Goal: Book appointment/travel/reservation

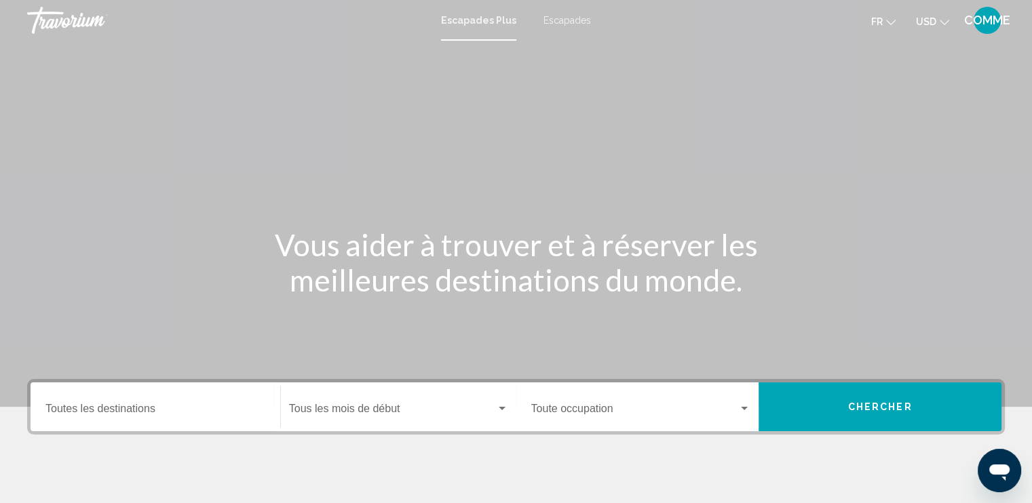
click at [939, 22] on button "USD USD ($) MXN (Mex$) CAD (Can$) GBP (£) EUR (€) AUD (A$) NZD (NZ$) CNY (CN¥)" at bounding box center [932, 22] width 33 height 20
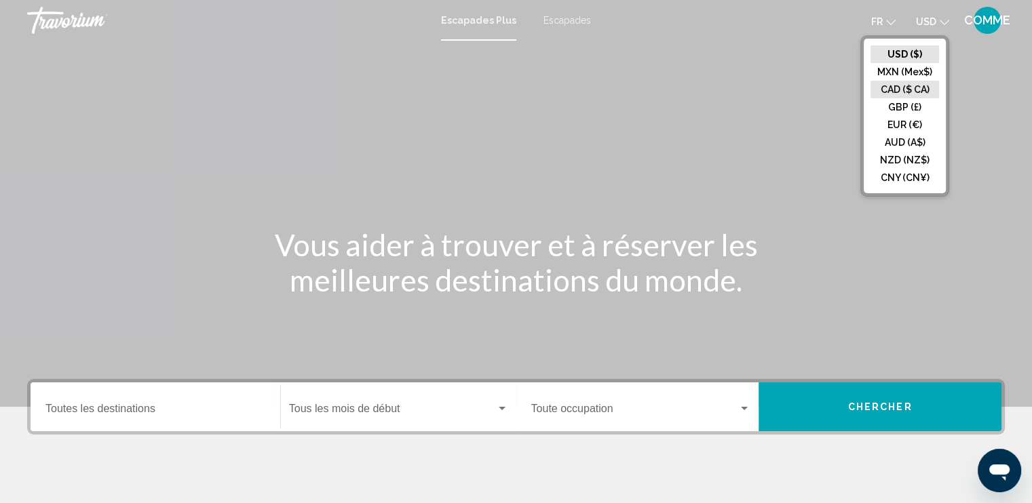
click at [909, 96] on button "CAD ($ CA)" at bounding box center [904, 90] width 69 height 18
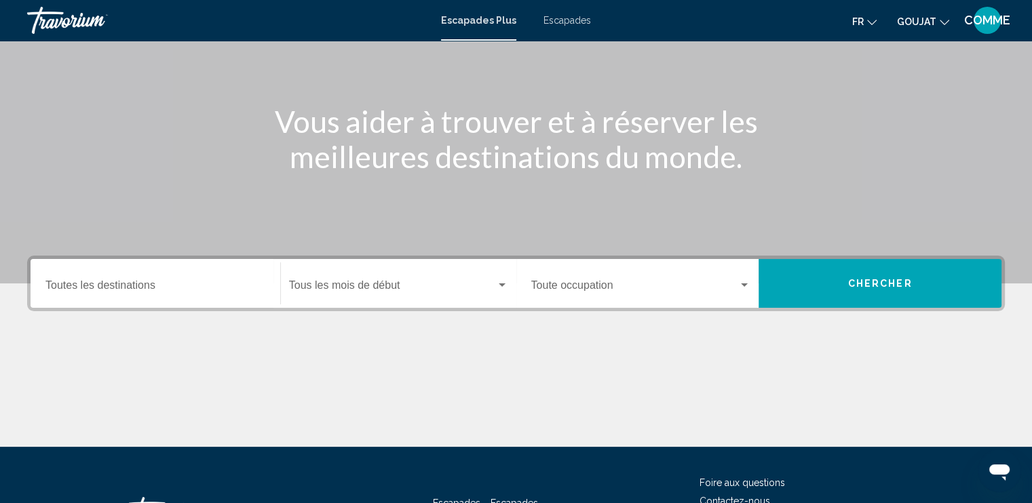
scroll to position [187, 0]
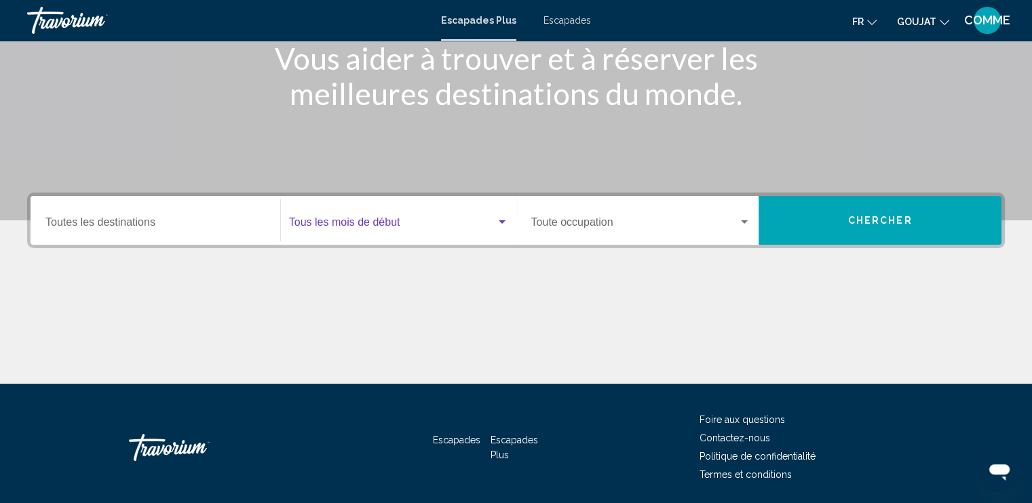
click at [364, 219] on span "Widget de recherche" at bounding box center [392, 225] width 207 height 12
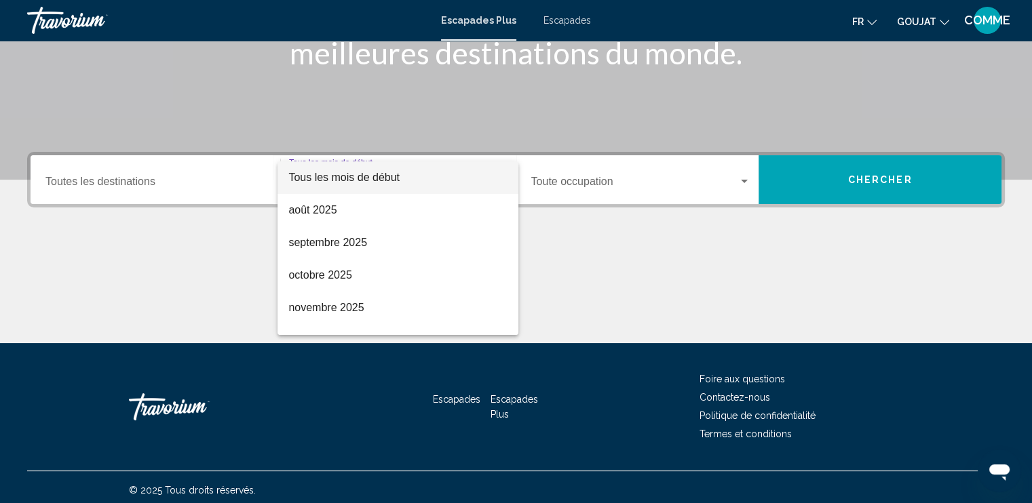
scroll to position [233, 0]
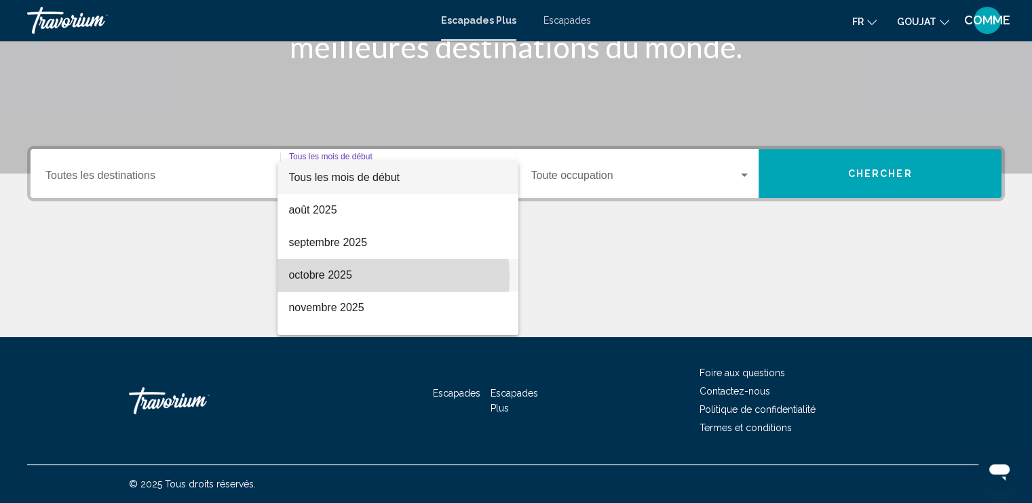
click at [362, 277] on span "octobre 2025" at bounding box center [397, 275] width 219 height 33
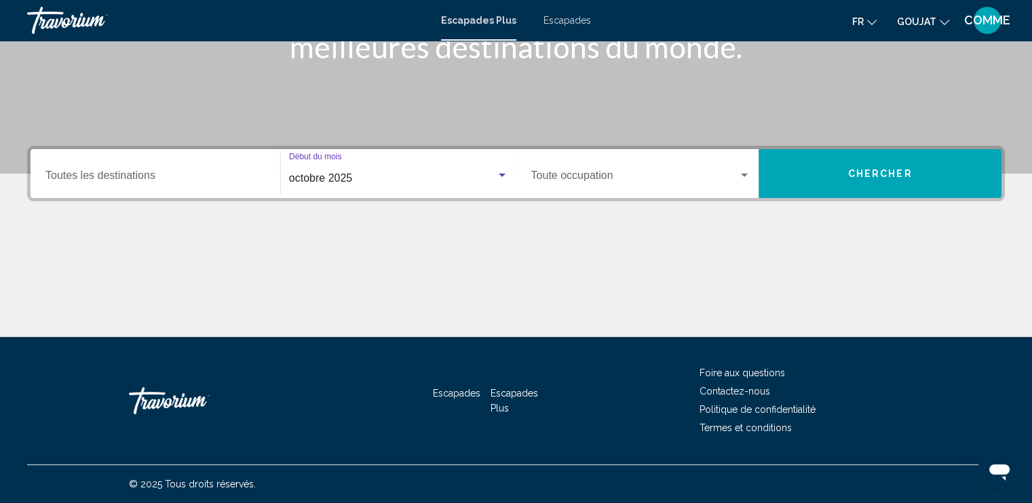
click at [663, 175] on span "Widget de recherche" at bounding box center [635, 178] width 208 height 12
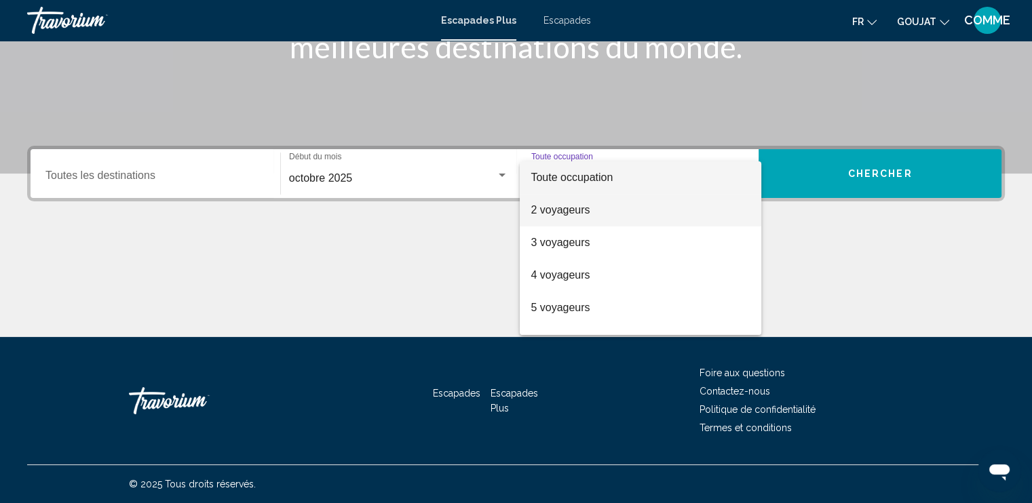
click at [629, 217] on span "2 voyageurs" at bounding box center [640, 210] width 220 height 33
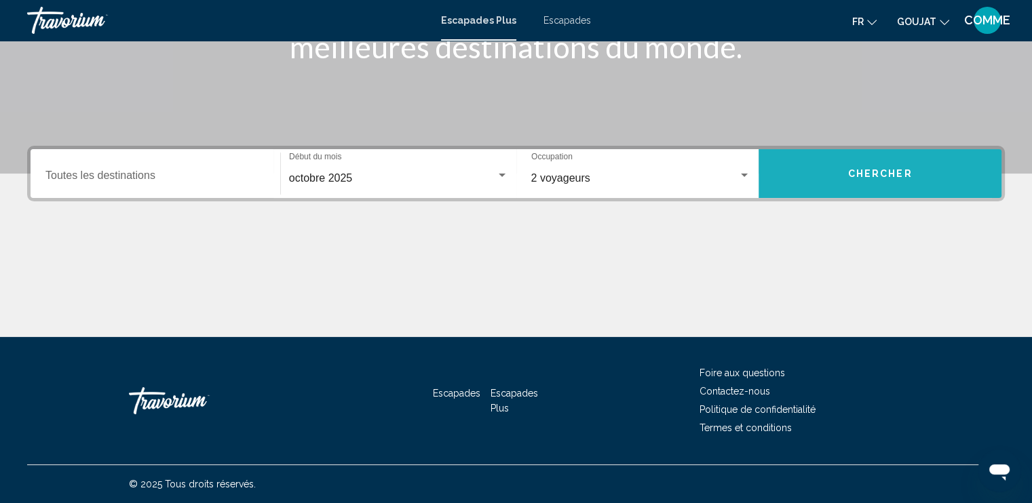
click at [826, 183] on button "Chercher" at bounding box center [879, 173] width 243 height 49
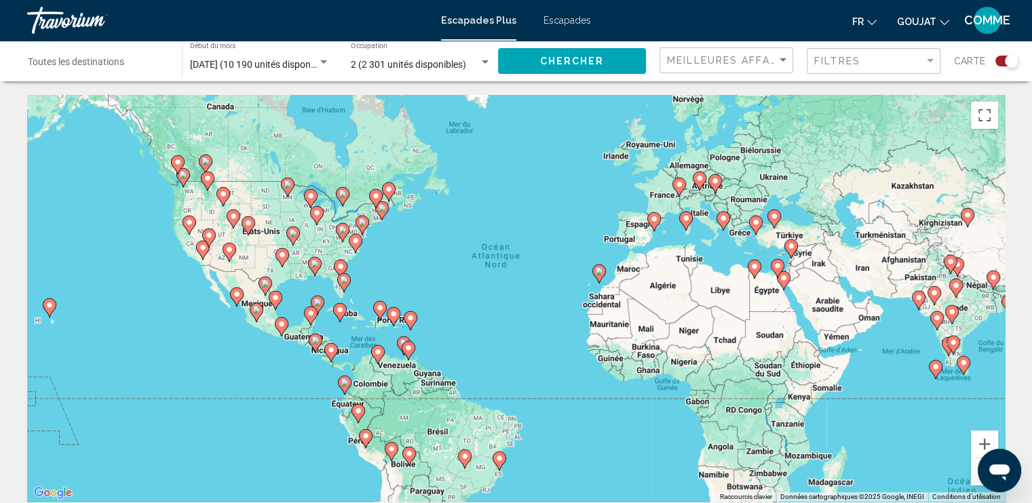
drag, startPoint x: 334, startPoint y: 352, endPoint x: 357, endPoint y: 329, distance: 32.1
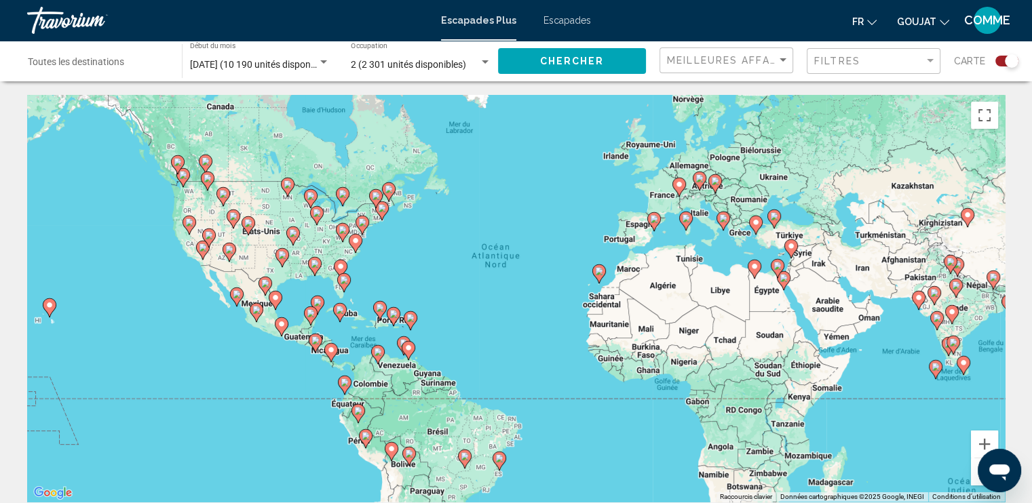
click at [357, 329] on div "Pour activer le glissement avec le clavier, appuyez sur Alt+Entrée. Une fois ce…" at bounding box center [516, 298] width 978 height 407
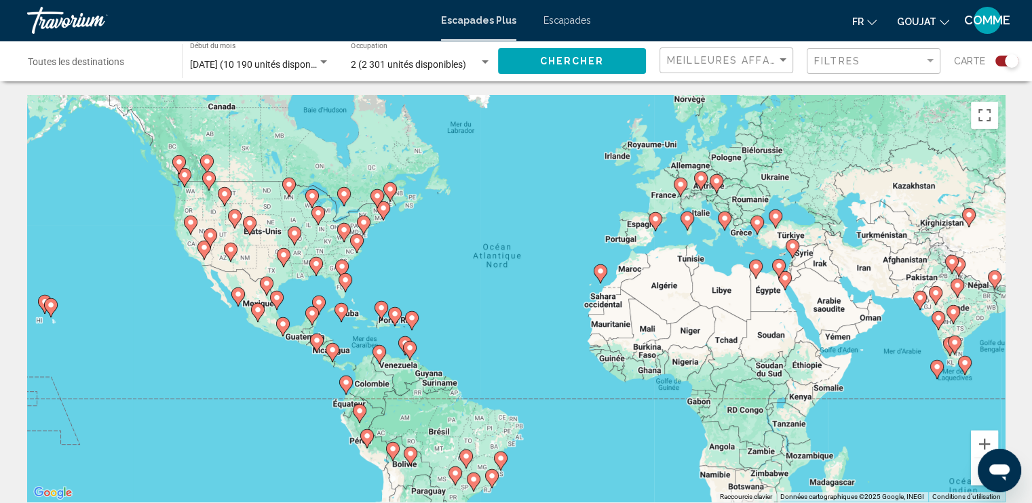
click at [340, 310] on image "Contenu principal" at bounding box center [341, 310] width 8 height 8
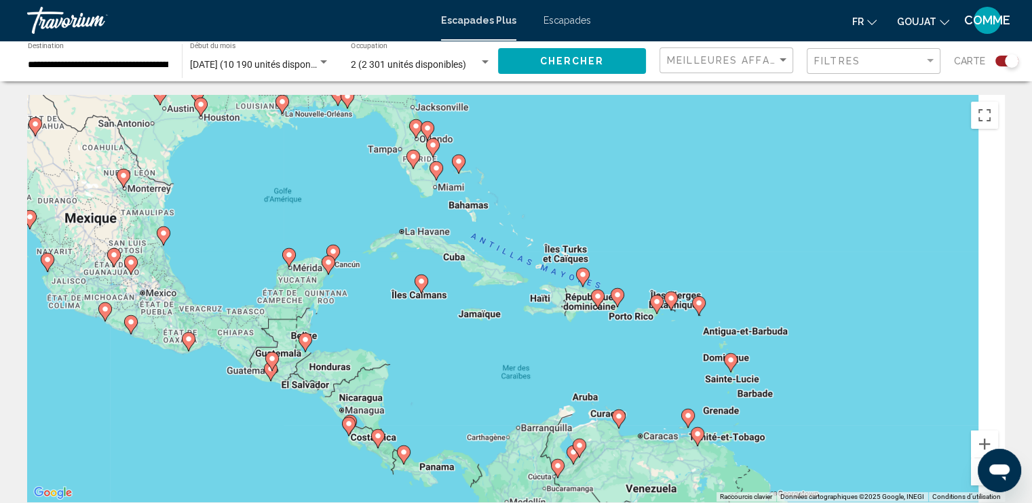
drag, startPoint x: 574, startPoint y: 301, endPoint x: 453, endPoint y: 292, distance: 121.1
click at [453, 292] on div "Pour activer le glissement avec le clavier, appuyez sur Alt+Entrée. Une fois ce…" at bounding box center [516, 298] width 978 height 407
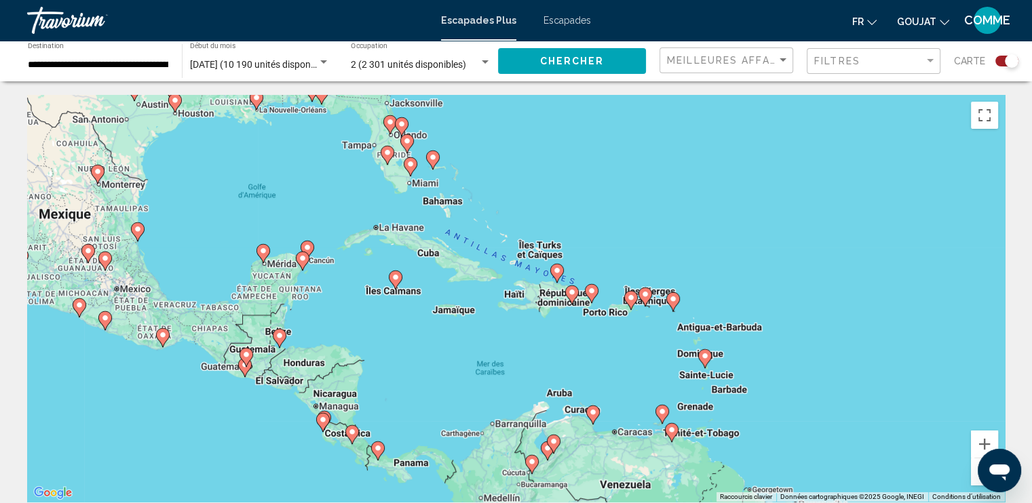
click at [568, 294] on image "Contenu principal" at bounding box center [572, 292] width 8 height 8
type input "**********"
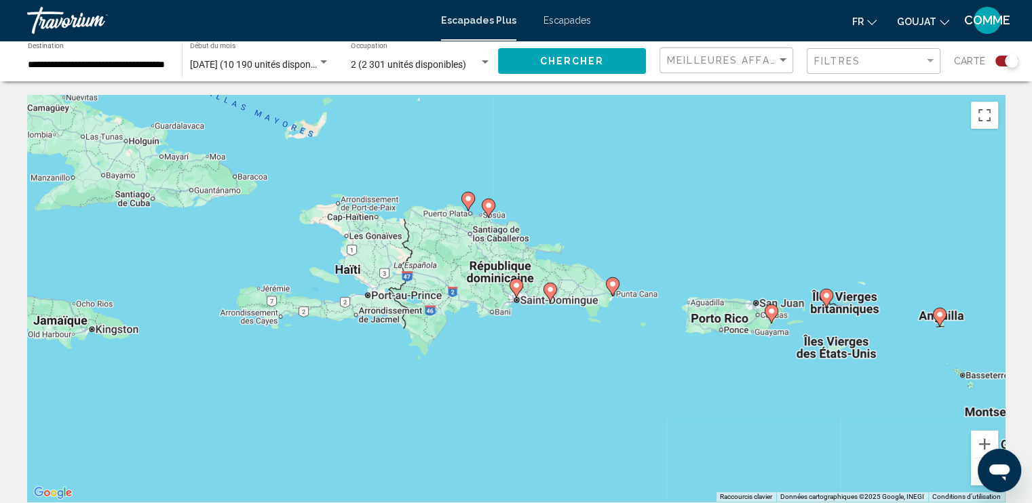
click at [616, 287] on image "Contenu principal" at bounding box center [612, 284] width 8 height 8
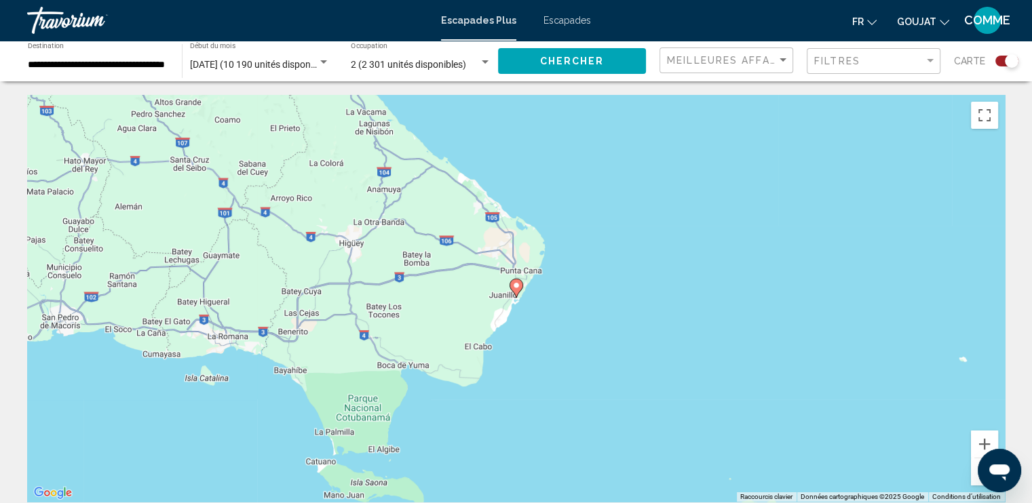
click at [514, 282] on image "Contenu principal" at bounding box center [516, 286] width 8 height 8
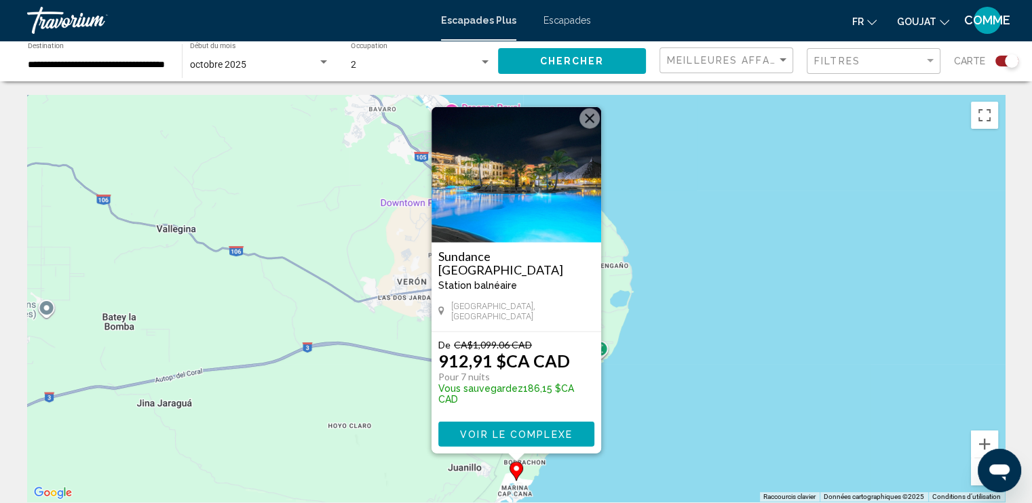
click at [537, 430] on span "Voir le complexe" at bounding box center [516, 434] width 113 height 11
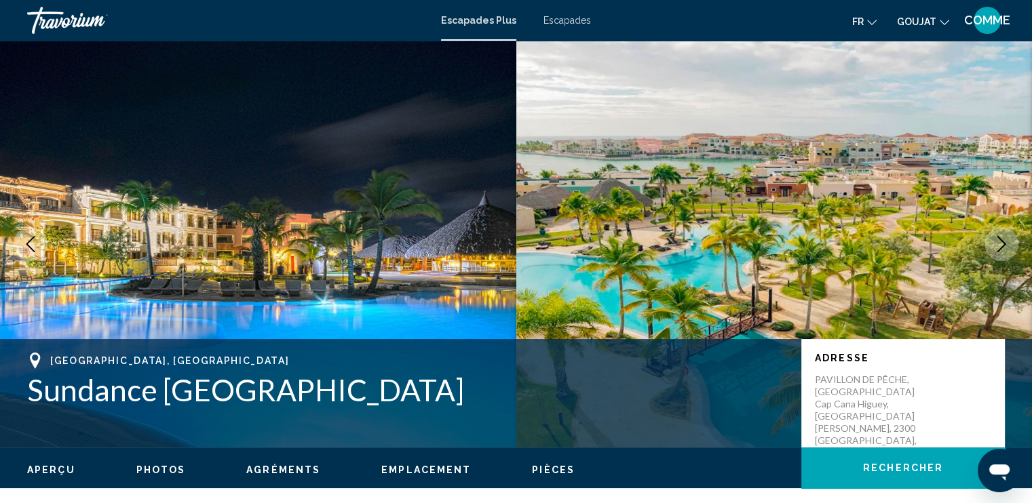
click at [1011, 245] on button "Image suivante" at bounding box center [1001, 244] width 34 height 34
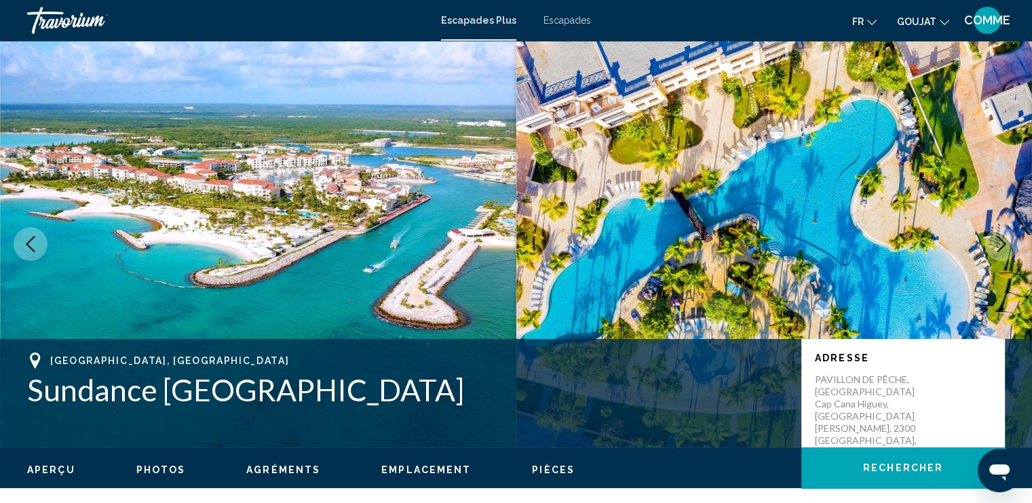
click at [1011, 245] on button "Image suivante" at bounding box center [1001, 244] width 34 height 34
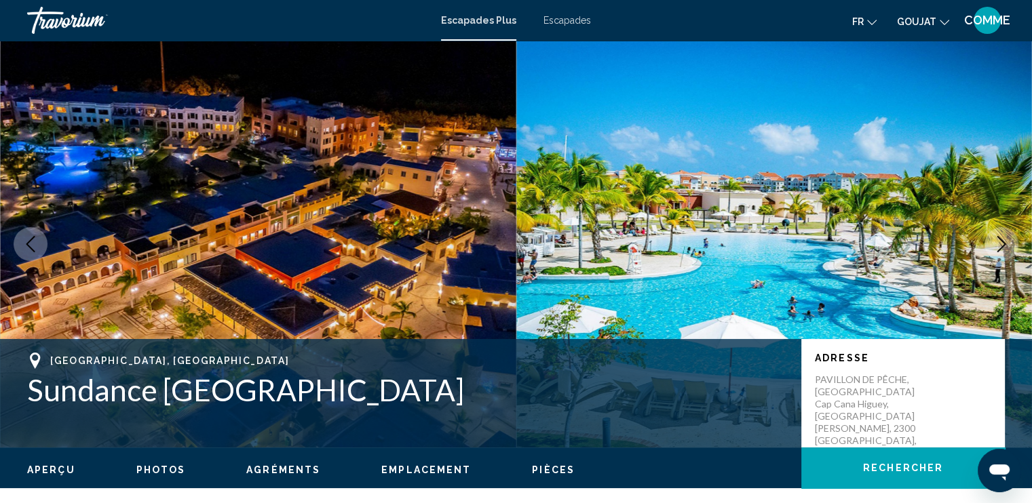
click at [1005, 246] on icon "Image suivante" at bounding box center [1001, 244] width 16 height 16
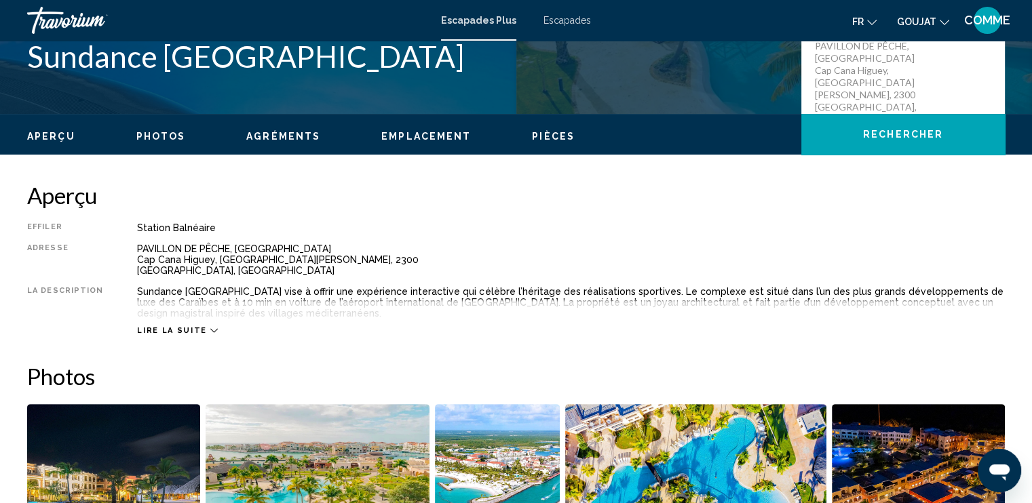
scroll to position [339, 0]
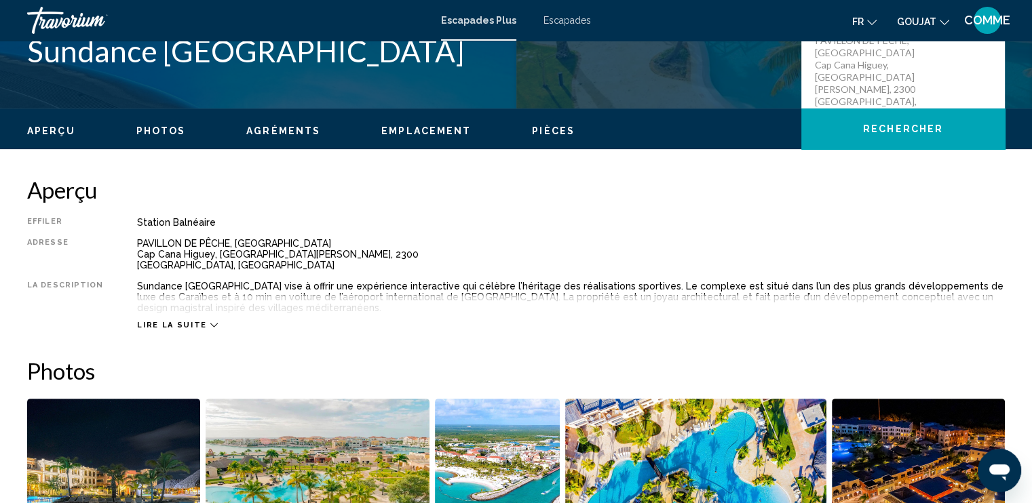
click at [210, 326] on icon "Contenu principal" at bounding box center [213, 325] width 7 height 7
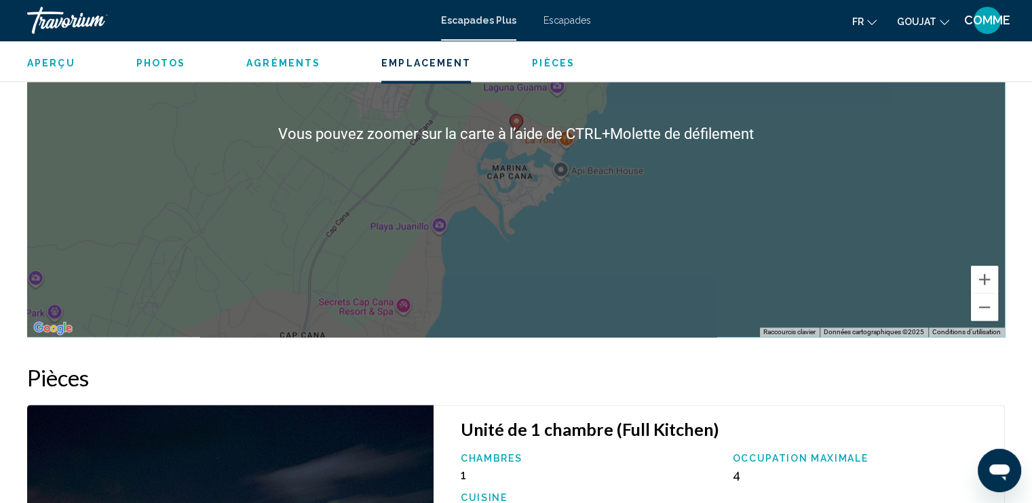
scroll to position [1509, 0]
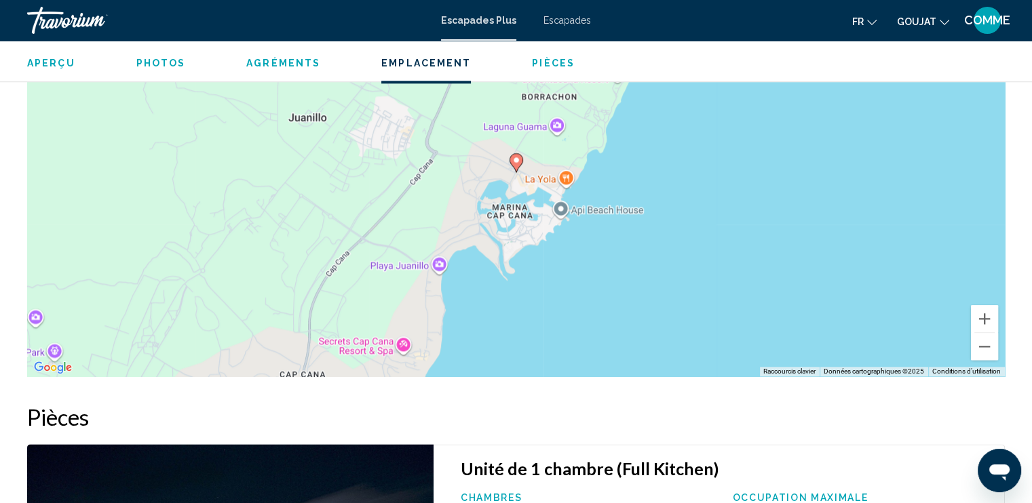
click at [934, 20] on span "GOUJAT" at bounding box center [916, 21] width 39 height 11
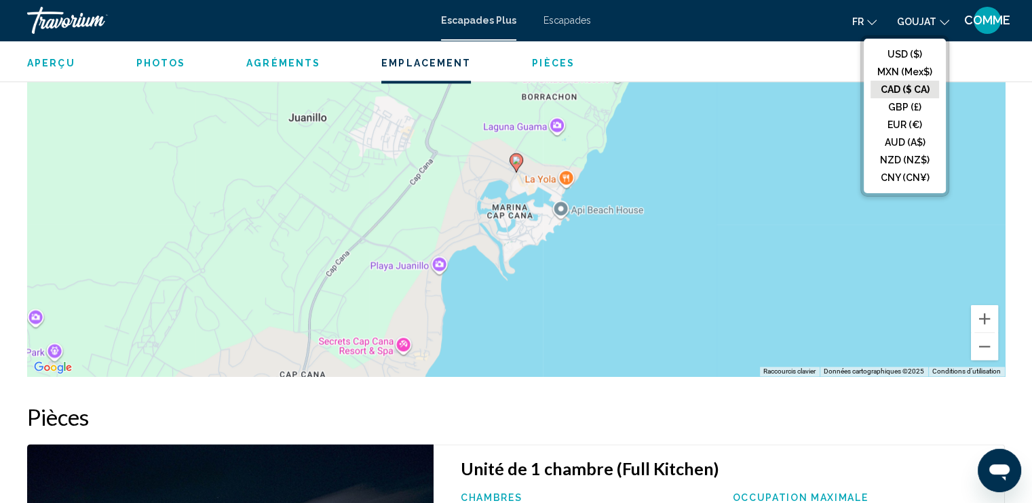
click at [920, 88] on button "CAD ($ CA)" at bounding box center [904, 90] width 69 height 18
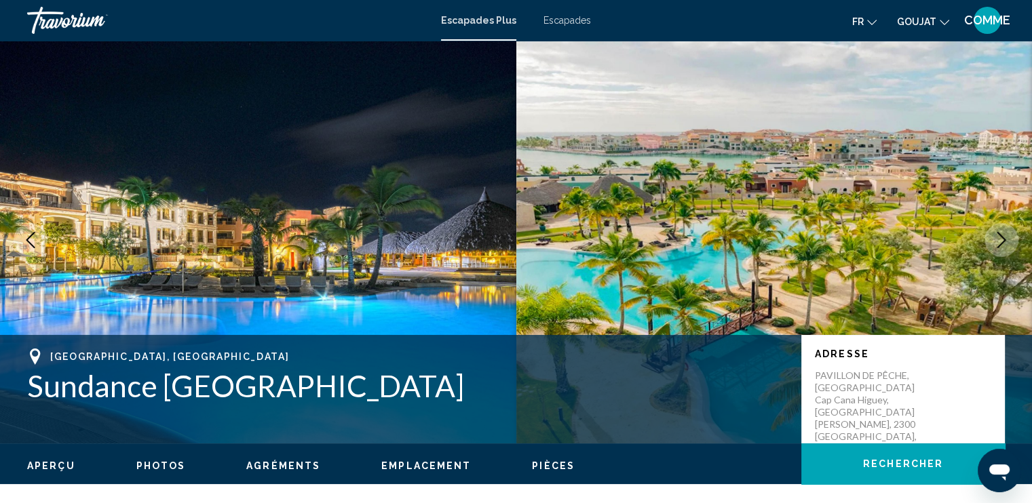
scroll to position [0, 0]
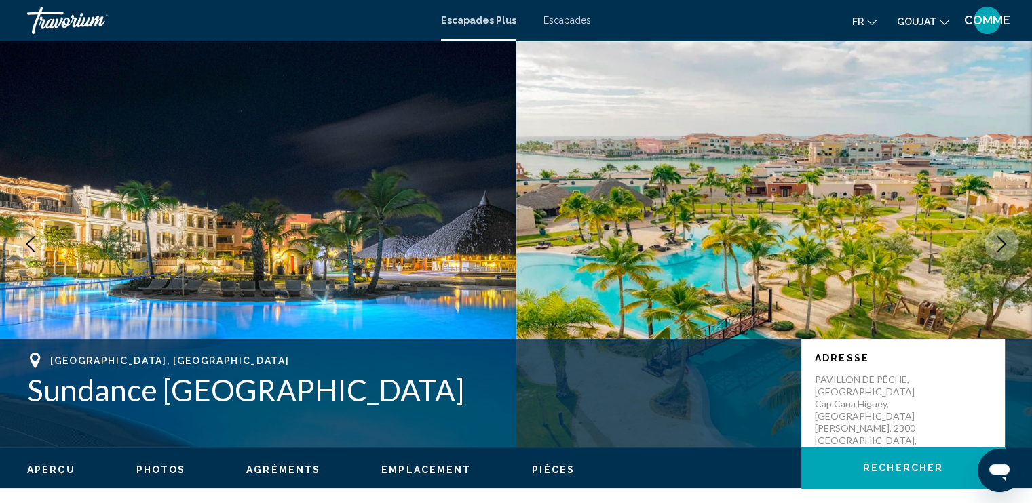
click at [578, 20] on span "Escapades" at bounding box center [566, 20] width 47 height 11
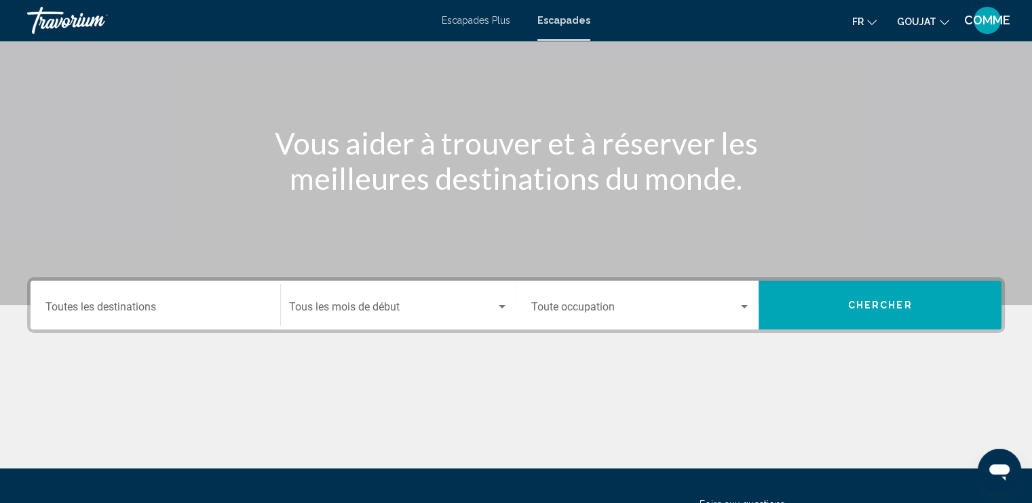
click at [176, 305] on input "Destination Toutes les destinations" at bounding box center [155, 310] width 220 height 12
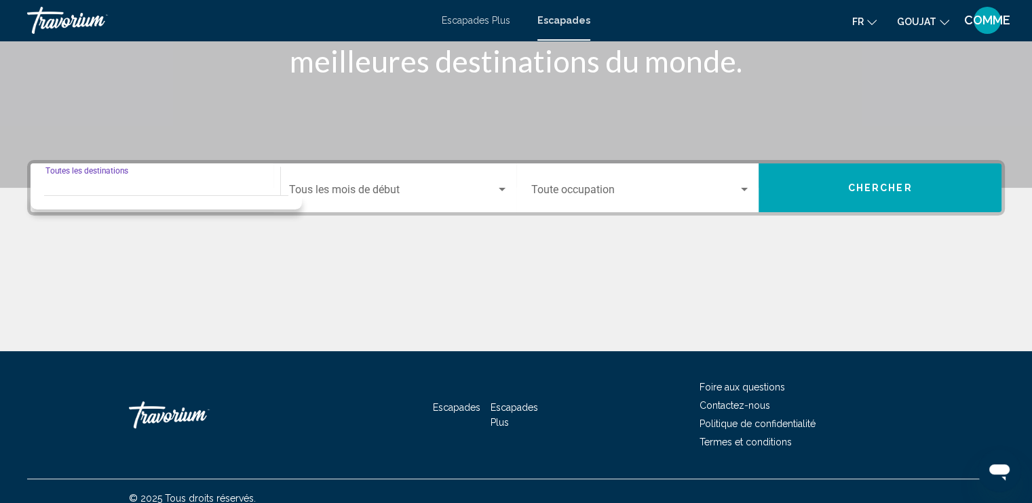
scroll to position [233, 0]
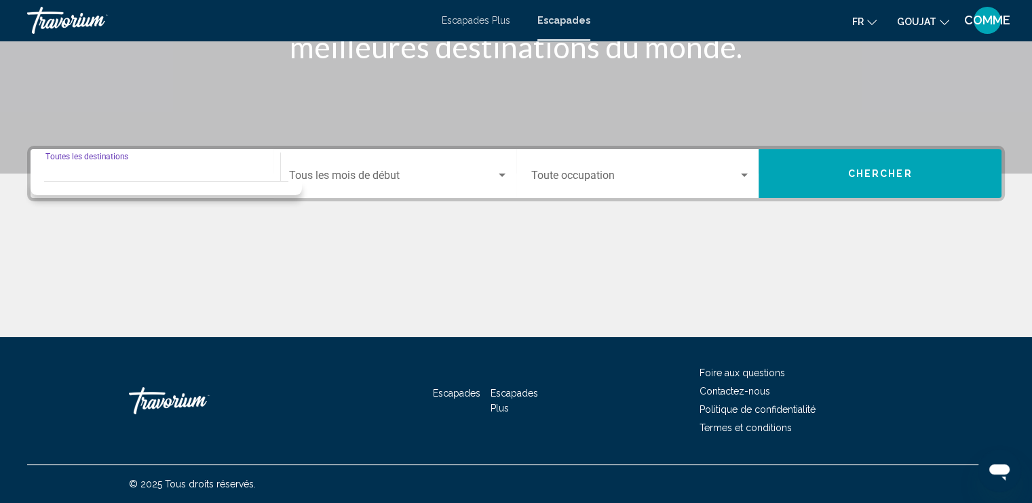
click at [124, 170] on div "Destination Toutes les destinations" at bounding box center [155, 174] width 220 height 43
click at [83, 185] on div "Widget de recherche" at bounding box center [166, 185] width 244 height 7
click at [334, 174] on span "Widget de recherche" at bounding box center [392, 178] width 207 height 12
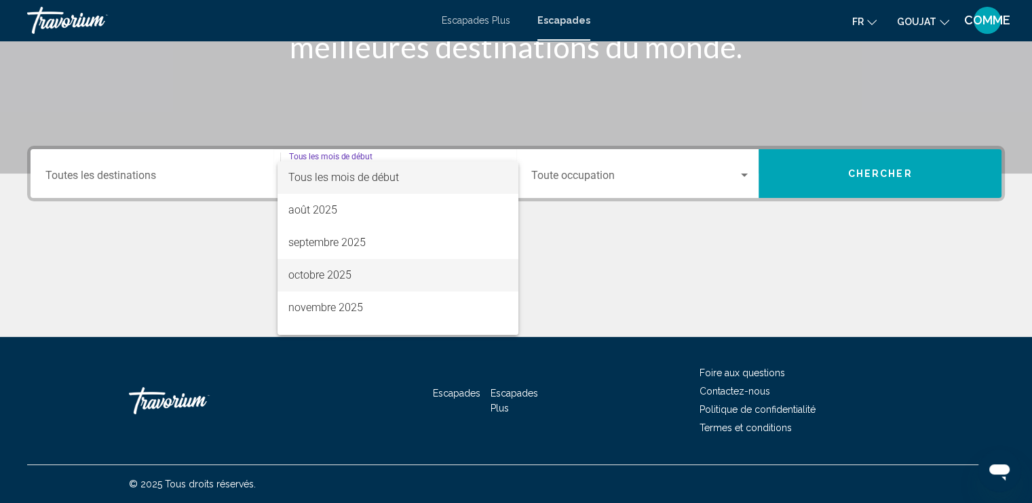
click at [340, 275] on font "octobre 2025" at bounding box center [319, 275] width 63 height 13
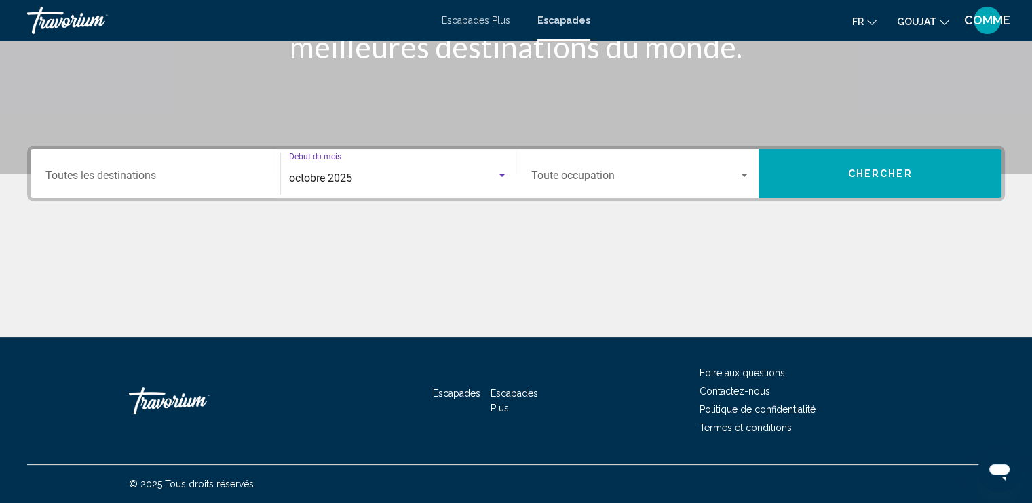
click at [597, 176] on span "Widget de recherche" at bounding box center [635, 178] width 208 height 12
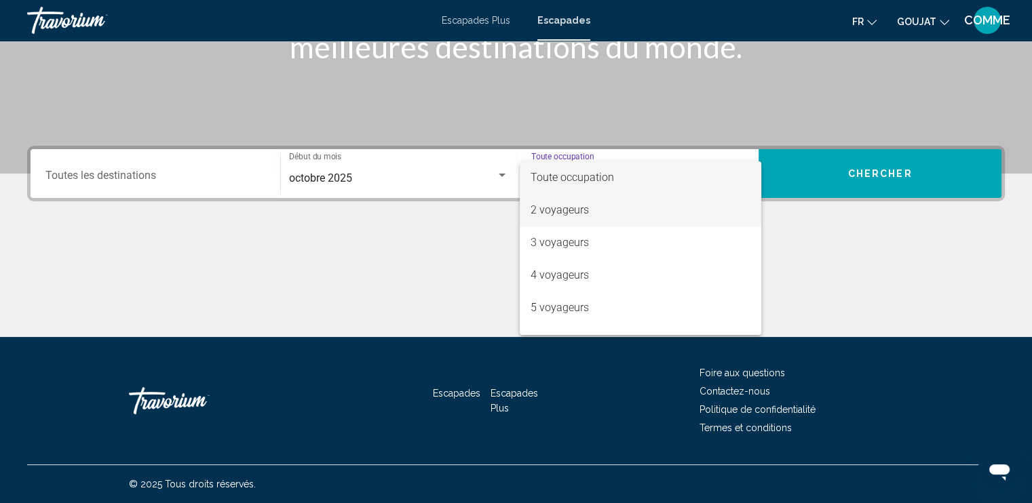
click at [613, 218] on span "2 voyageurs" at bounding box center [640, 210] width 220 height 33
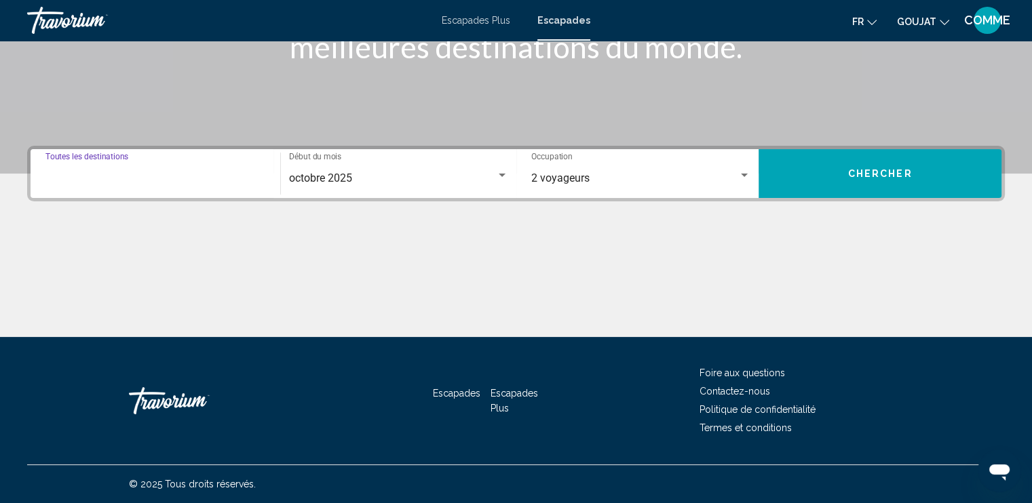
click at [152, 179] on input "Destination Toutes les destinations" at bounding box center [155, 178] width 220 height 12
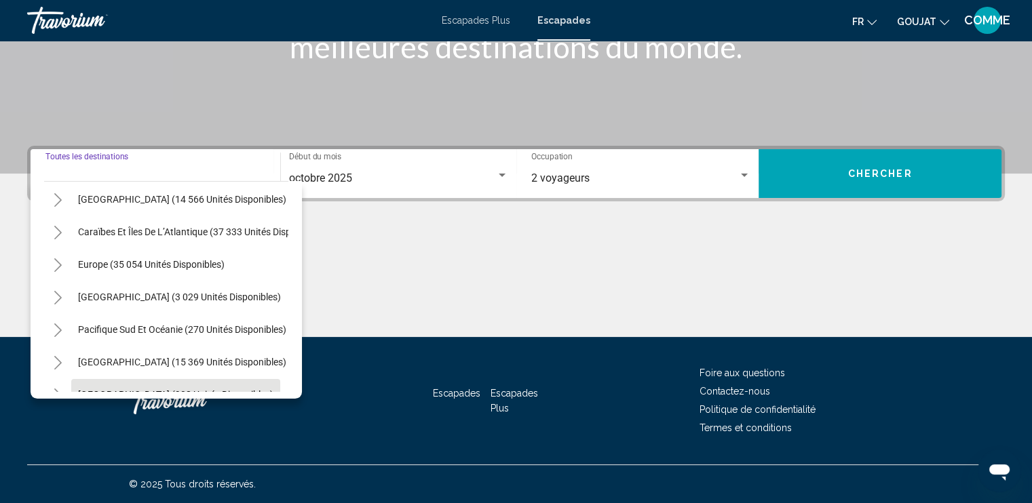
scroll to position [94, 0]
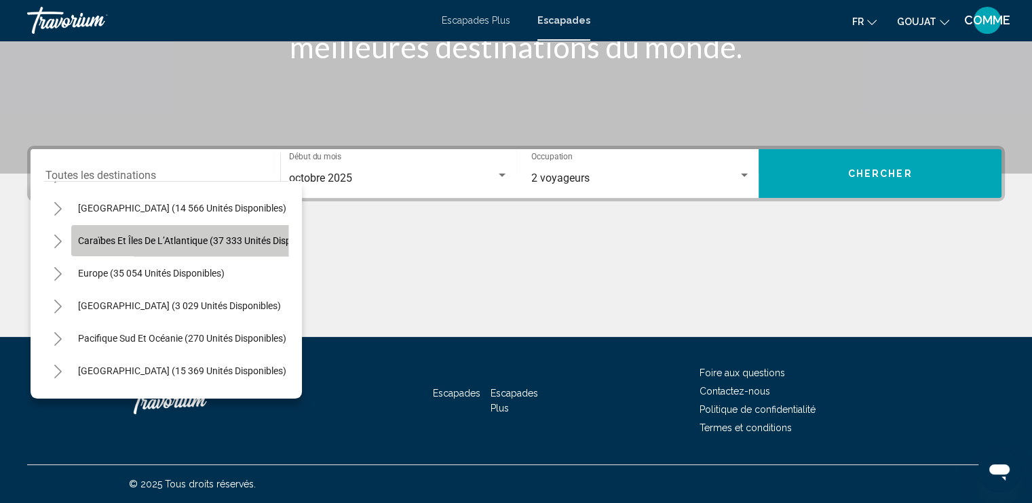
click at [148, 247] on button "Caraïbes et îles de l’Atlantique (37 333 unités disponibles)" at bounding box center [201, 240] width 260 height 31
type input "**********"
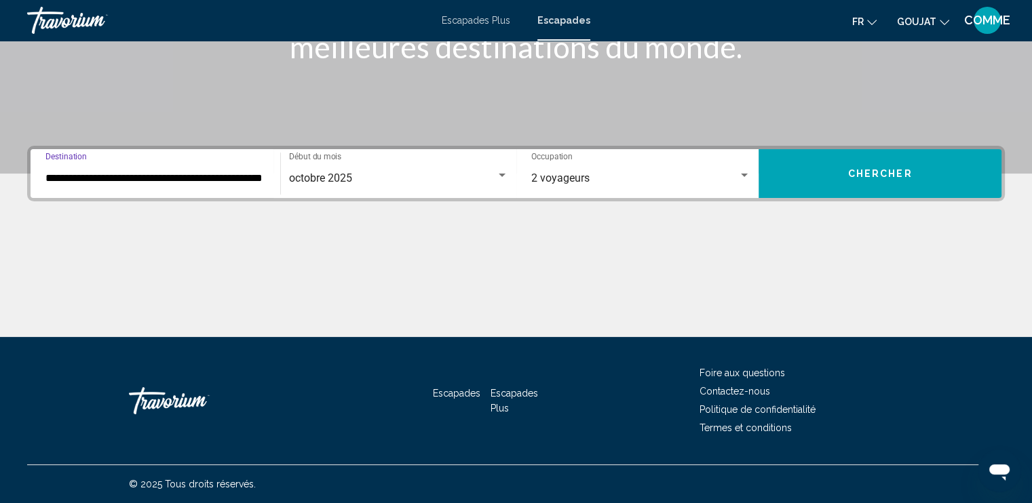
click at [831, 176] on button "Chercher" at bounding box center [879, 173] width 243 height 49
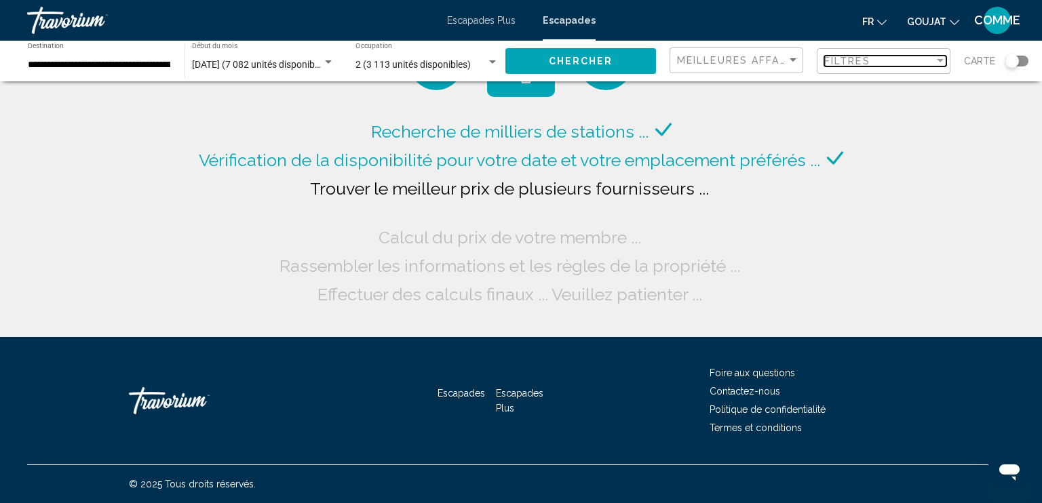
click at [866, 60] on span "Filtres" at bounding box center [847, 61] width 46 height 11
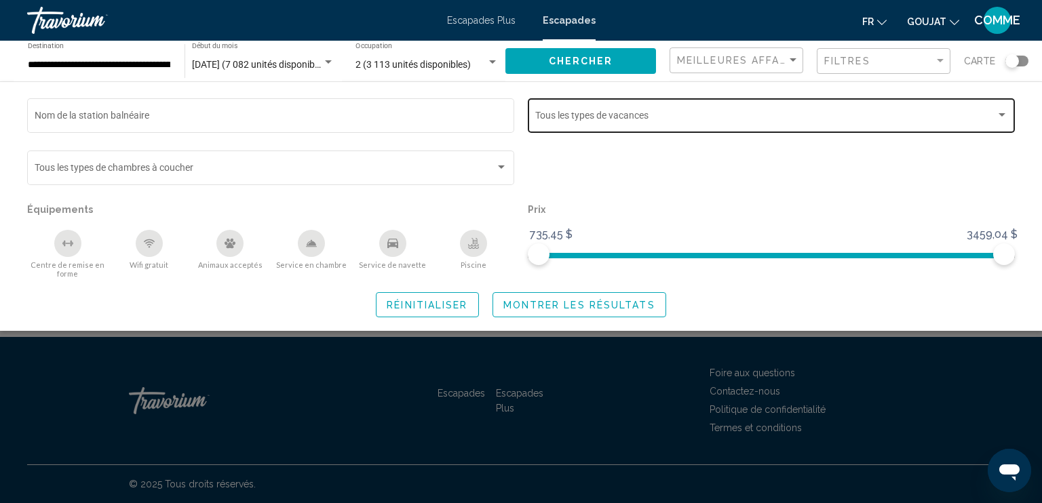
click at [577, 109] on div "Vacation Types Tous les types de vacances" at bounding box center [771, 114] width 473 height 37
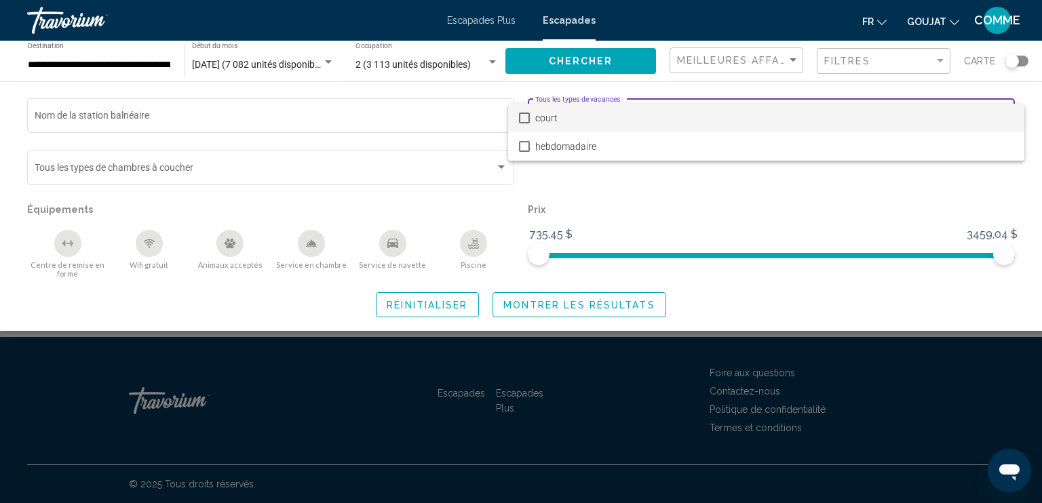
click at [467, 121] on div at bounding box center [521, 251] width 1042 height 503
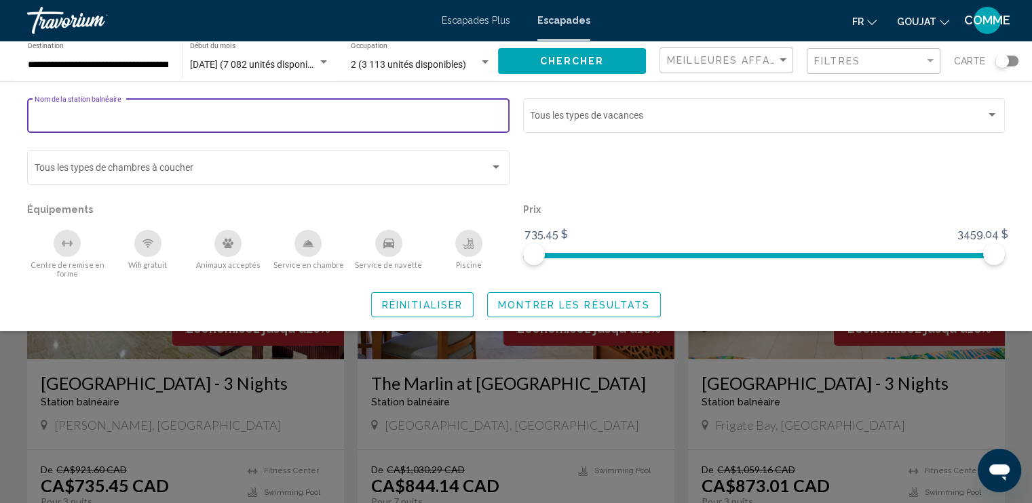
click at [446, 115] on input "Nom de la station balnéaire" at bounding box center [269, 118] width 468 height 11
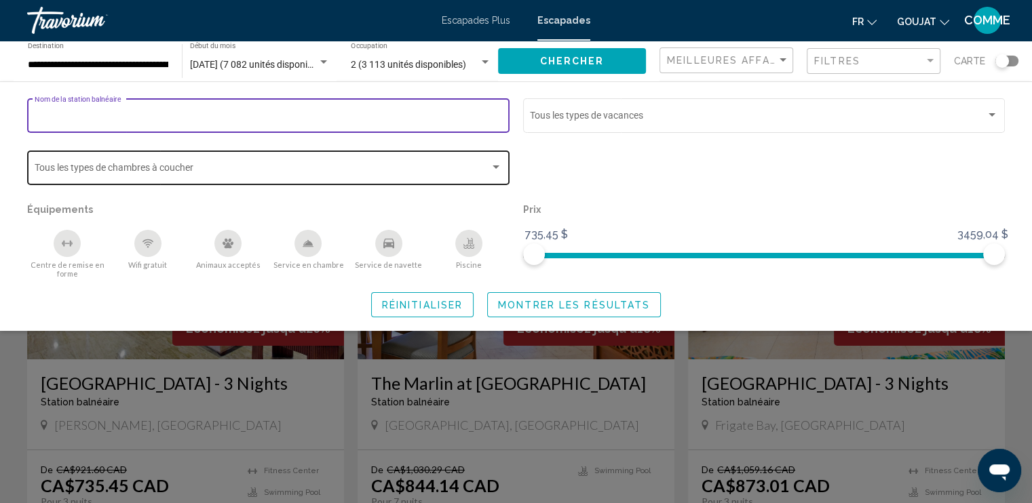
click at [435, 168] on span "Widget de recherche" at bounding box center [263, 170] width 456 height 11
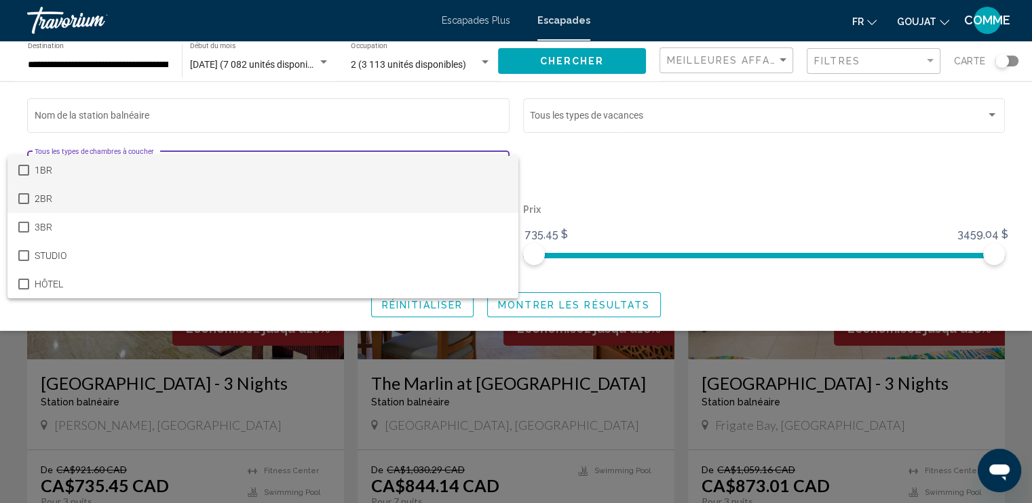
click at [393, 196] on span "2BR" at bounding box center [271, 199] width 473 height 28
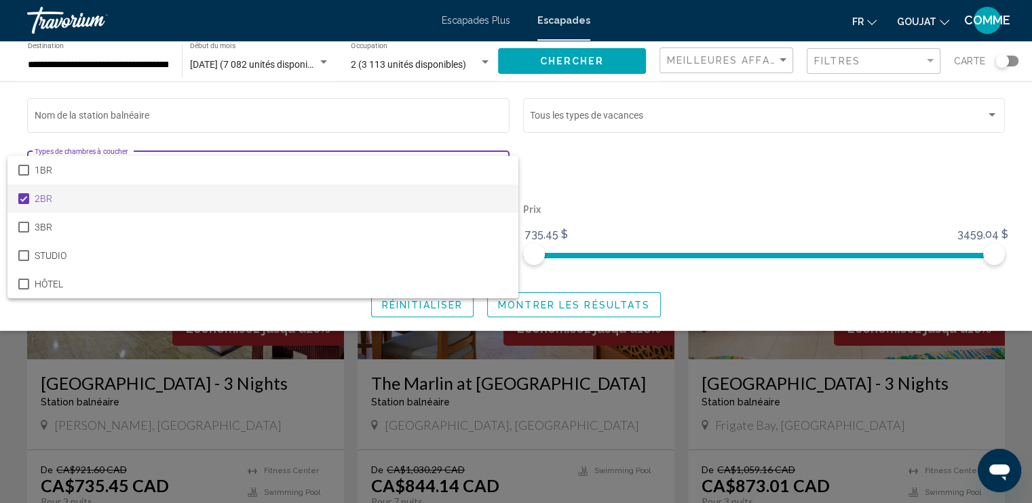
click at [589, 158] on div at bounding box center [516, 251] width 1032 height 503
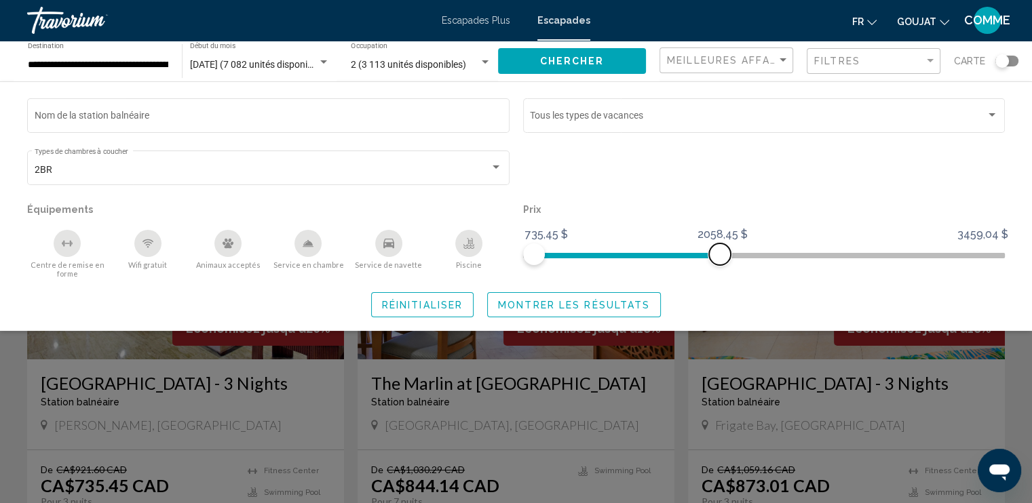
drag, startPoint x: 996, startPoint y: 253, endPoint x: 720, endPoint y: 264, distance: 277.0
click at [720, 264] on span "Widget de recherche" at bounding box center [720, 255] width 22 height 22
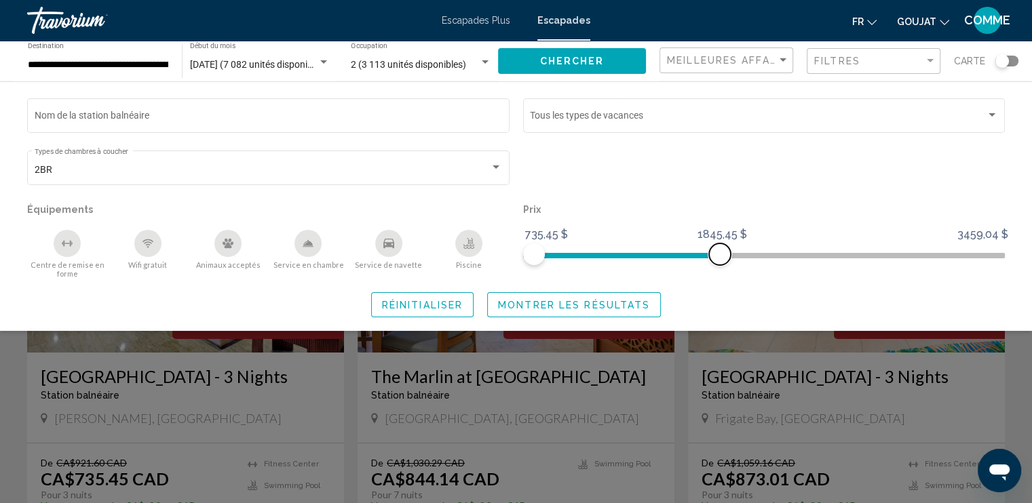
scroll to position [16, 0]
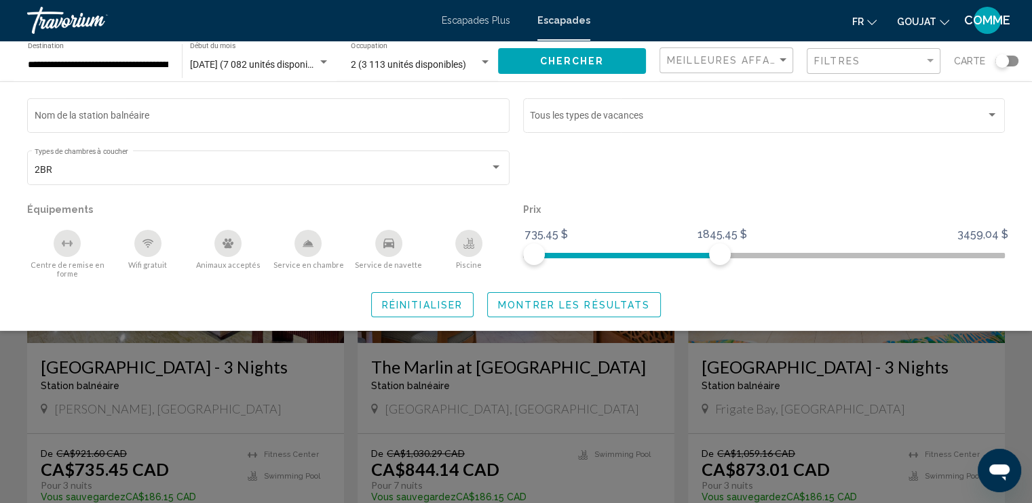
click at [561, 305] on span "Montrer les résultats" at bounding box center [574, 305] width 152 height 11
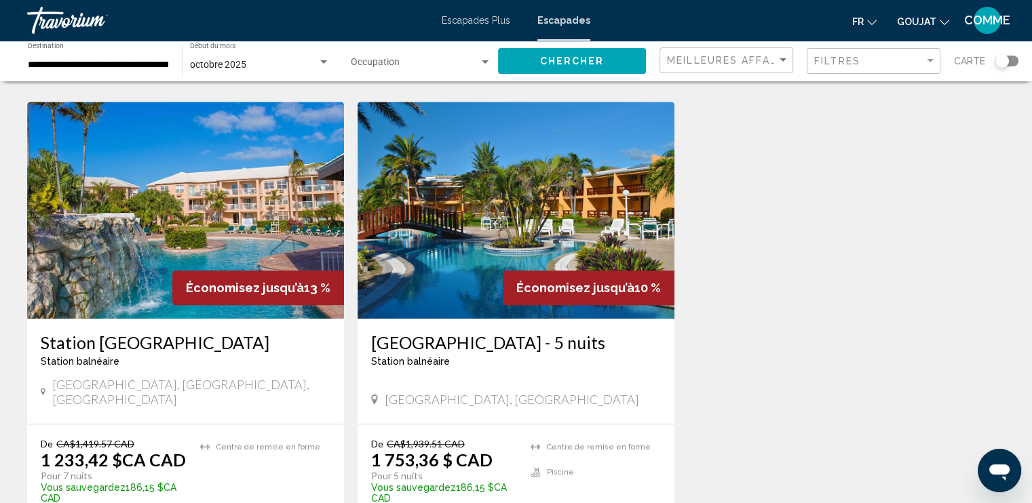
scroll to position [1264, 0]
